Goal: Navigation & Orientation: Find specific page/section

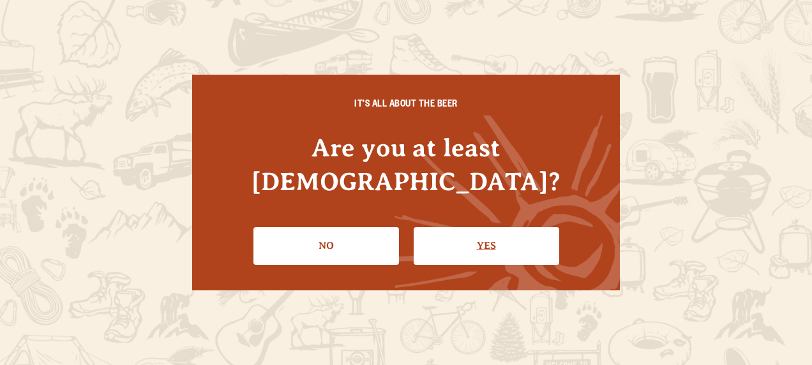
click at [463, 230] on link "Yes" at bounding box center [487, 245] width 146 height 37
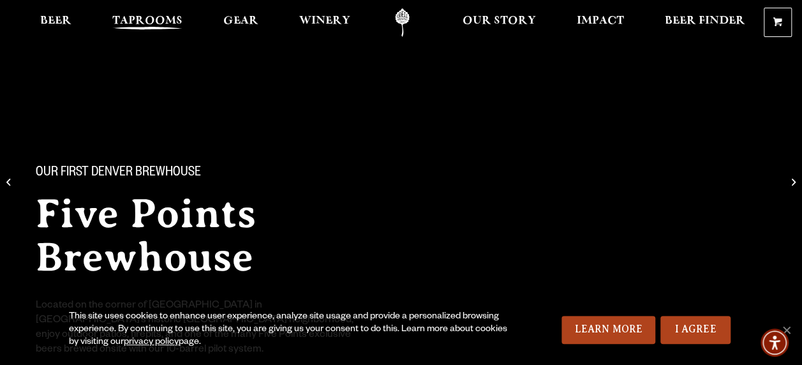
click at [158, 23] on span "Taprooms" at bounding box center [147, 21] width 70 height 10
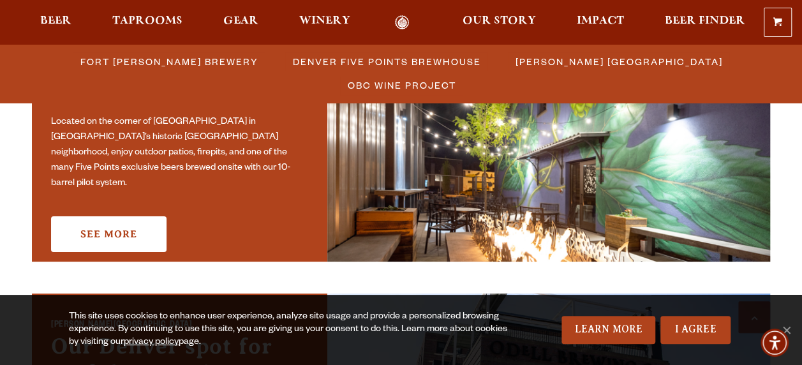
scroll to position [766, 0]
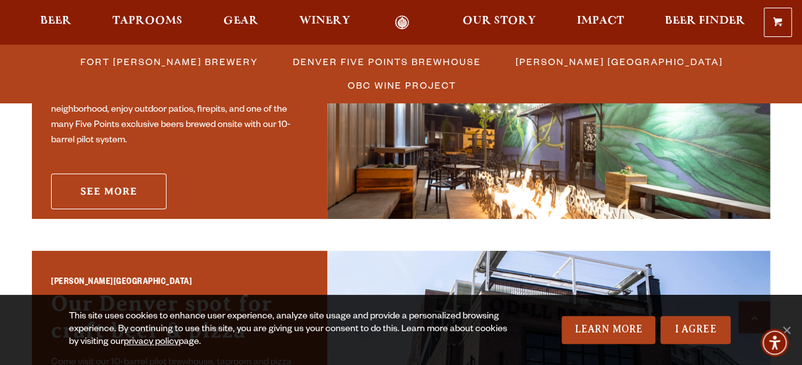
click at [116, 185] on link "See More" at bounding box center [109, 192] width 116 height 36
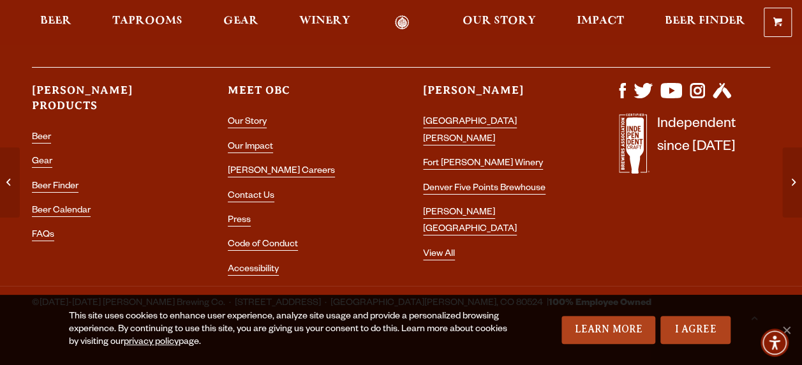
scroll to position [4555, 0]
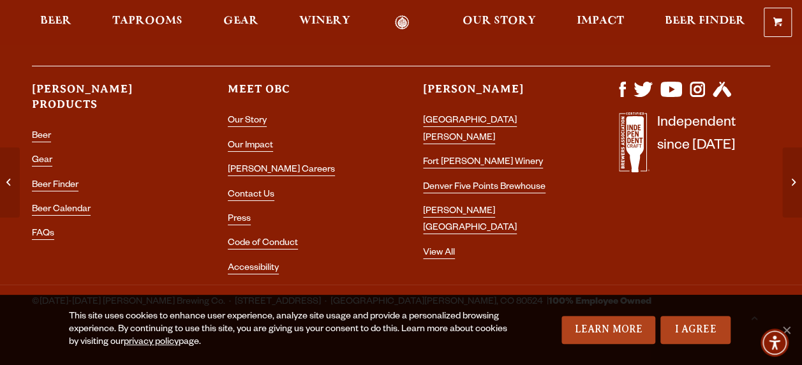
click at [45, 226] on li "FAQs" at bounding box center [107, 234] width 151 height 17
click at [42, 229] on link "FAQs" at bounding box center [43, 234] width 22 height 11
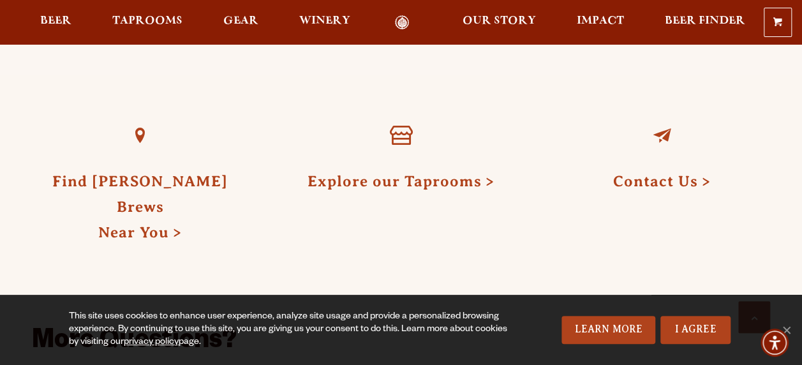
scroll to position [383, 0]
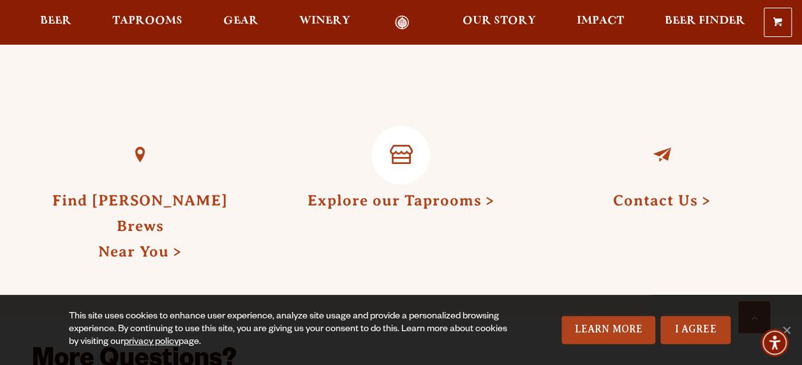
click at [436, 200] on link "Explore our Taprooms" at bounding box center [401, 200] width 187 height 17
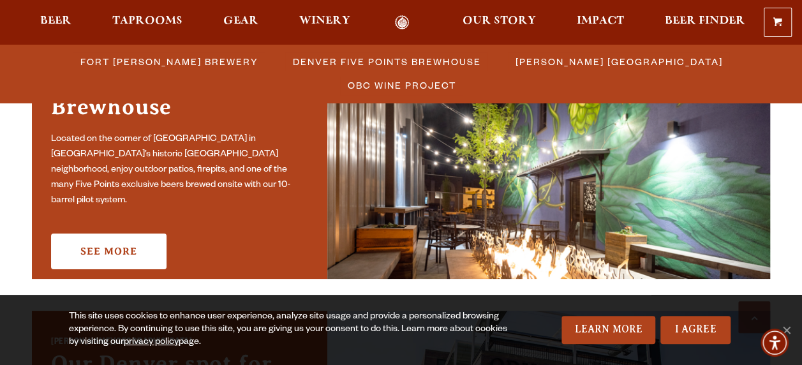
scroll to position [702, 0]
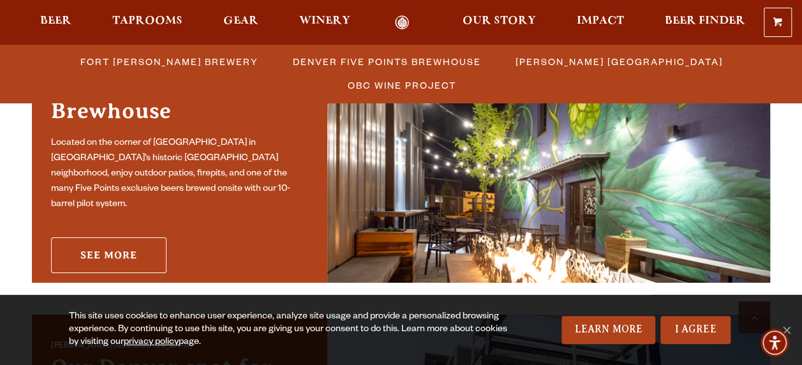
click at [124, 249] on link "See More" at bounding box center [109, 255] width 116 height 36
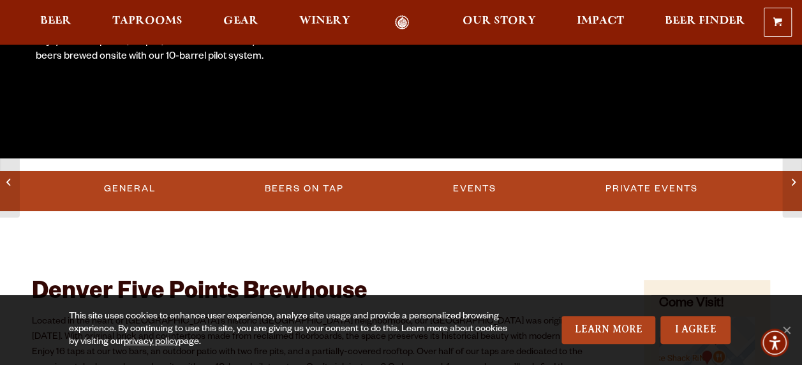
scroll to position [319, 0]
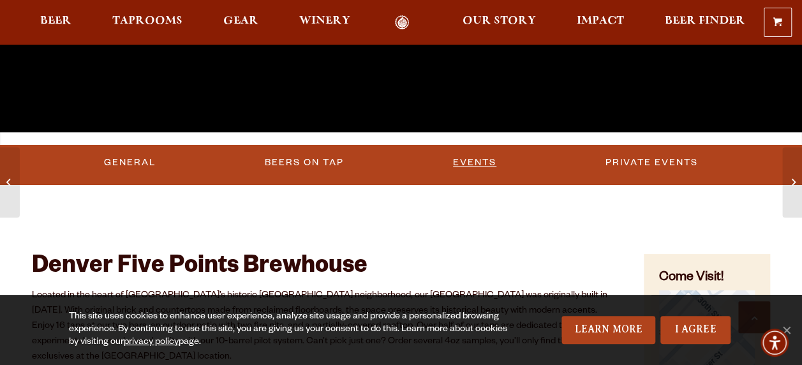
click at [479, 163] on link "Events" at bounding box center [475, 162] width 54 height 29
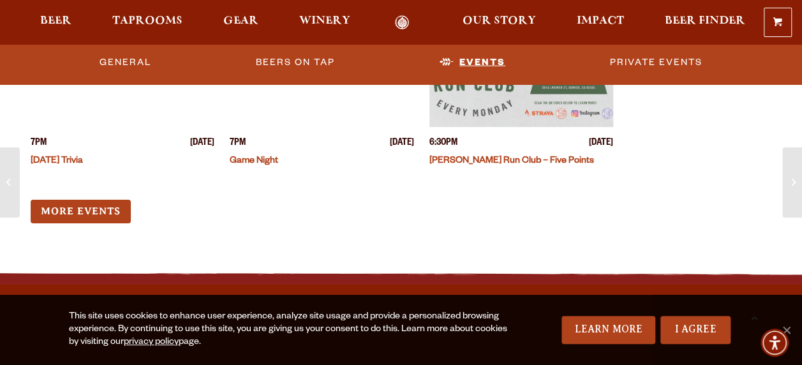
scroll to position [3918, 0]
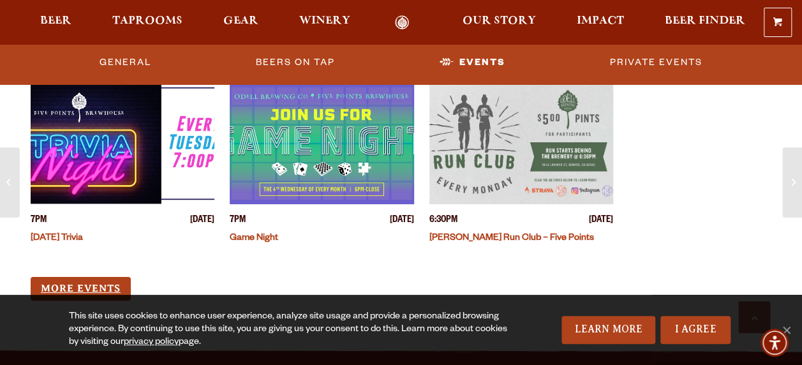
click at [90, 277] on link "More Events" at bounding box center [81, 289] width 100 height 24
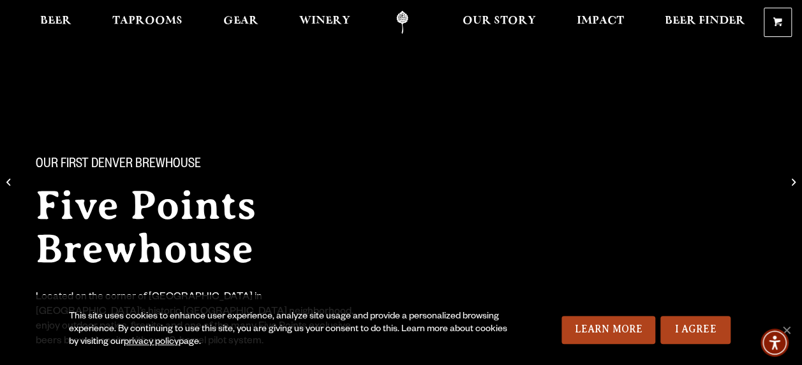
scroll to position [0, 0]
